Goal: Check status: Check status

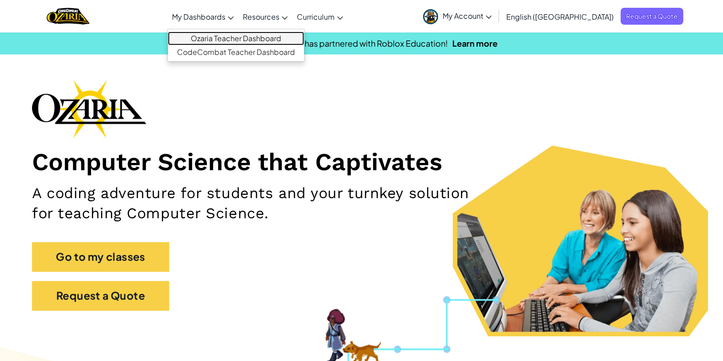
click at [249, 34] on link "Ozaria Teacher Dashboard" at bounding box center [236, 39] width 136 height 14
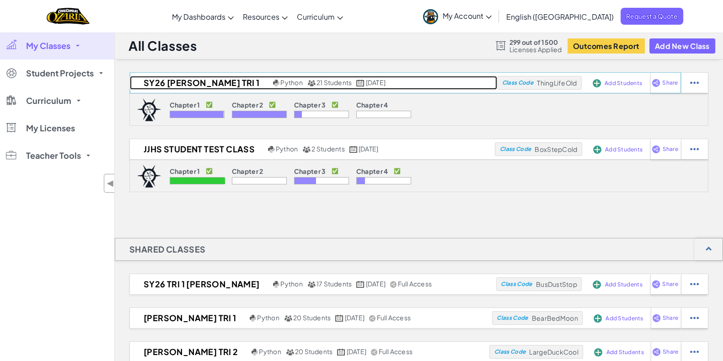
click at [183, 77] on h2 "SY26 [PERSON_NAME] Tri 1" at bounding box center [200, 83] width 141 height 14
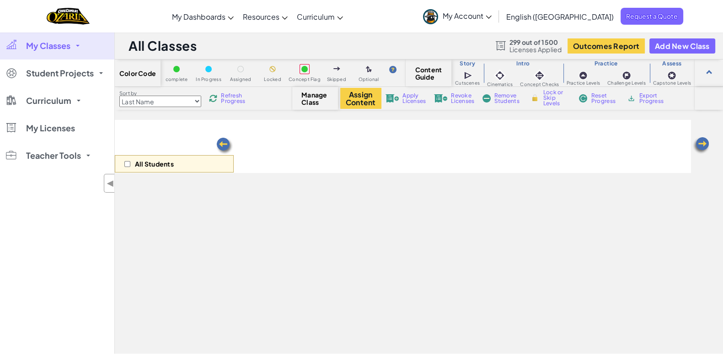
select select "5e27600d1c9d440000ac3ee7"
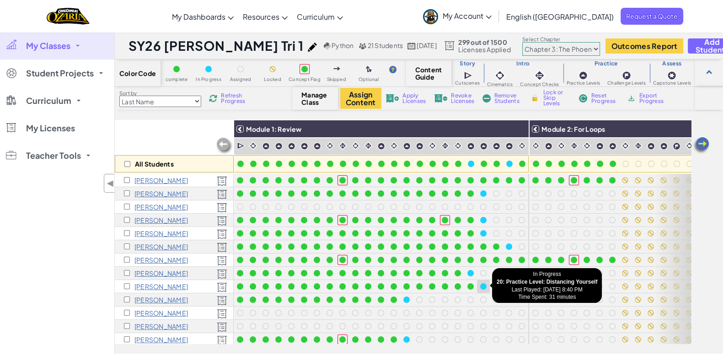
click at [483, 286] on div at bounding box center [483, 286] width 6 height 6
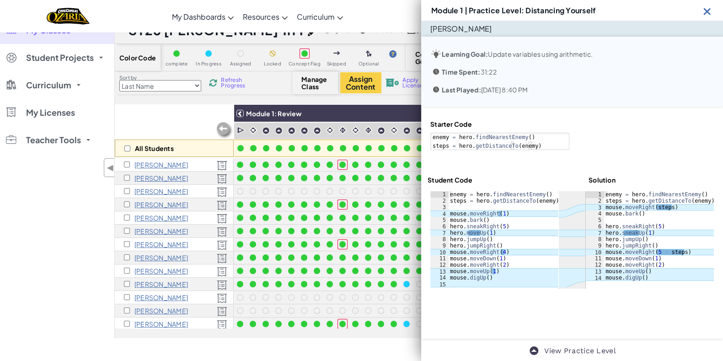
scroll to position [16, 0]
